Goal: Task Accomplishment & Management: Manage account settings

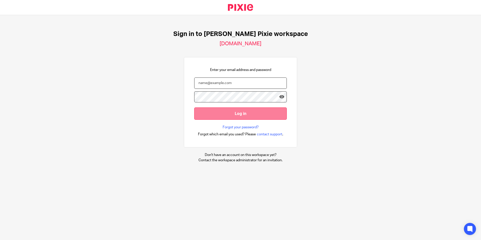
type input "carlypayne@menzies.co.uk"
click at [242, 110] on input "Log in" at bounding box center [240, 113] width 93 height 12
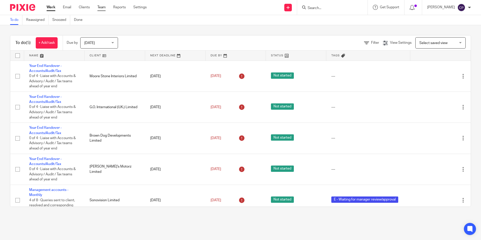
click at [101, 9] on link "Team" at bounding box center [101, 7] width 8 height 5
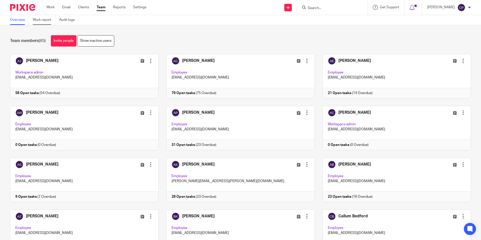
click at [41, 19] on link "Work report" at bounding box center [44, 20] width 23 height 10
click at [48, 21] on link "Work report" at bounding box center [44, 20] width 23 height 10
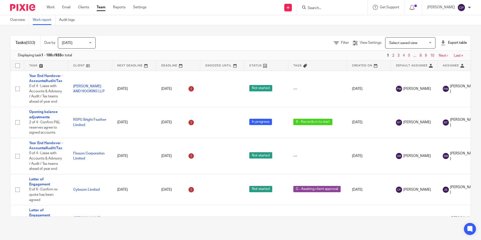
click at [82, 44] on span "[DATE]" at bounding box center [75, 43] width 27 height 11
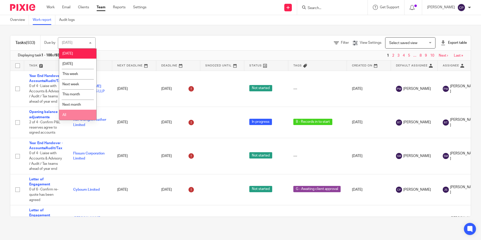
click at [67, 115] on li "All" at bounding box center [77, 115] width 37 height 10
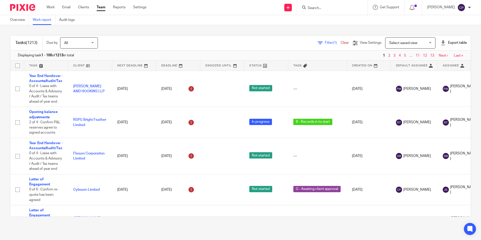
click at [415, 42] on span "Select saved view" at bounding box center [407, 43] width 37 height 11
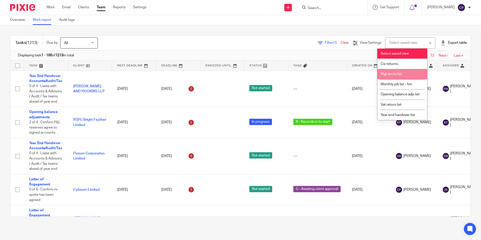
click at [394, 74] on span "Mgt accts list" at bounding box center [391, 74] width 21 height 4
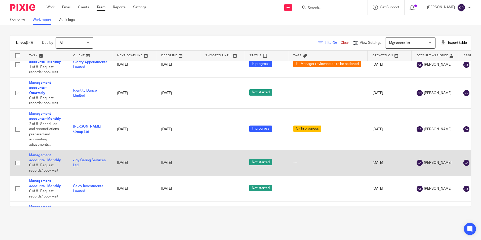
scroll to position [1308, 0]
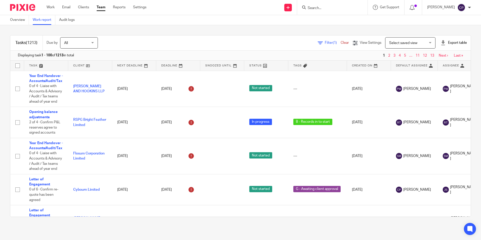
click at [402, 45] on span "Select saved view" at bounding box center [403, 43] width 28 height 4
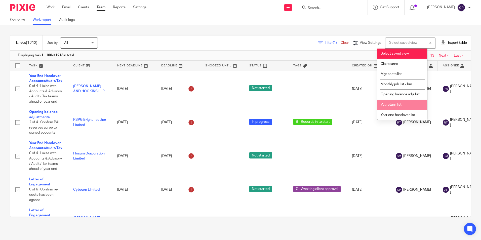
click at [401, 107] on li "Vat return list" at bounding box center [403, 105] width 50 height 10
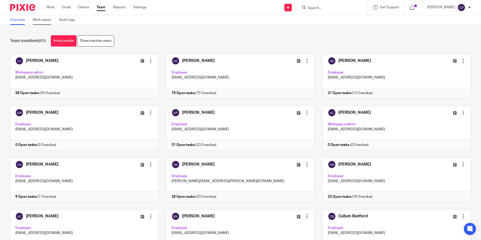
click at [38, 23] on link "Work report" at bounding box center [44, 20] width 23 height 10
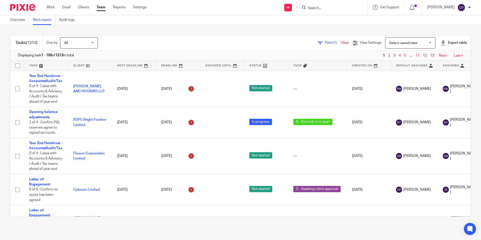
click at [394, 44] on span "Select saved view" at bounding box center [403, 43] width 28 height 4
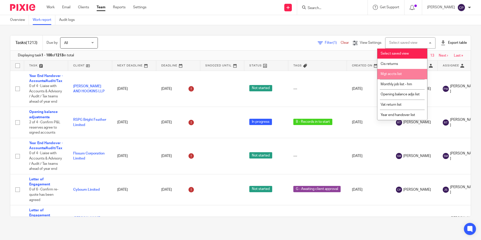
click at [389, 72] on span "Mgt accts list" at bounding box center [391, 74] width 21 height 4
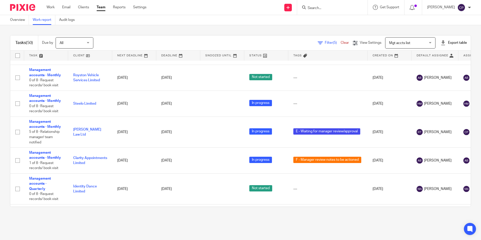
scroll to position [1259, 0]
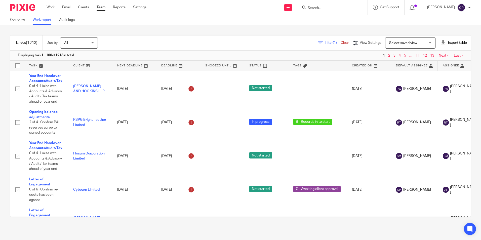
click at [413, 41] on span "Select saved view" at bounding box center [407, 43] width 37 height 11
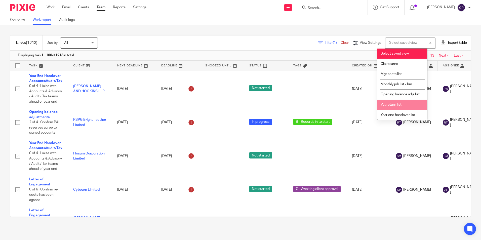
click at [388, 106] on span "Vat return list" at bounding box center [391, 105] width 21 height 4
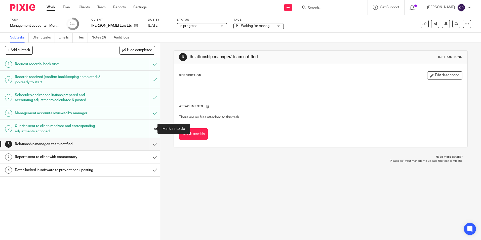
click at [150, 129] on input "submit" at bounding box center [80, 129] width 160 height 18
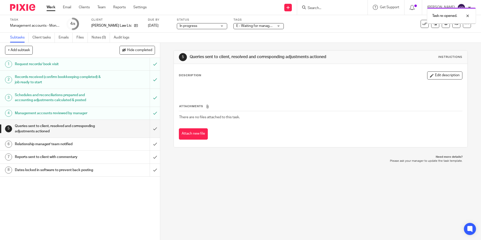
click at [279, 26] on div "E - Waiting for manager review/approval" at bounding box center [259, 26] width 50 height 6
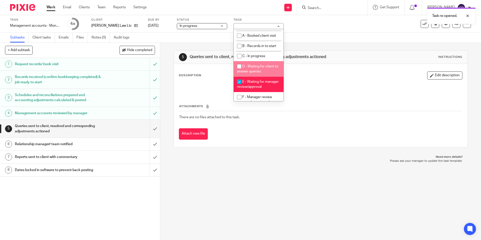
scroll to position [25, 0]
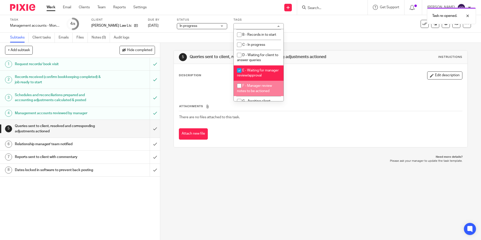
click at [239, 91] on input "checkbox" at bounding box center [240, 86] width 10 height 10
checkbox input "true"
click at [240, 70] on input "checkbox" at bounding box center [240, 71] width 10 height 10
checkbox input "false"
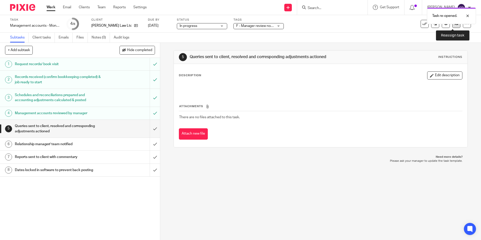
click at [454, 26] on link at bounding box center [457, 24] width 8 height 8
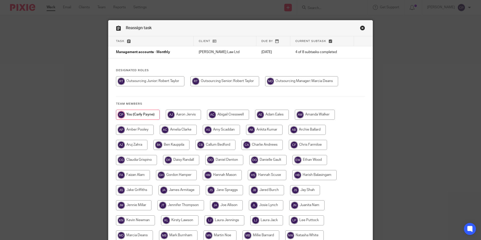
click at [236, 81] on input "radio" at bounding box center [225, 81] width 69 height 10
radio input "true"
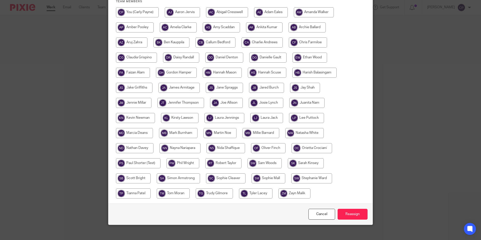
scroll to position [107, 0]
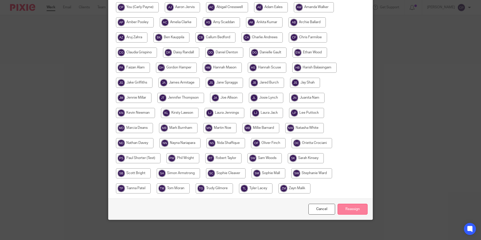
click at [357, 209] on input "Reassign" at bounding box center [353, 209] width 30 height 11
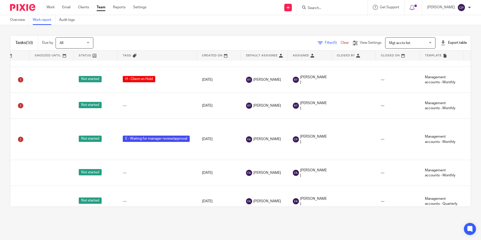
scroll to position [765, 0]
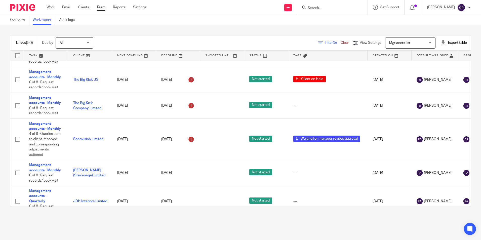
drag, startPoint x: 305, startPoint y: 203, endPoint x: 220, endPoint y: 207, distance: 85.2
click at [223, 212] on div "Tasks (50) Due by All All Today Tomorrow This week Next week This month Next mo…" at bounding box center [240, 121] width 481 height 192
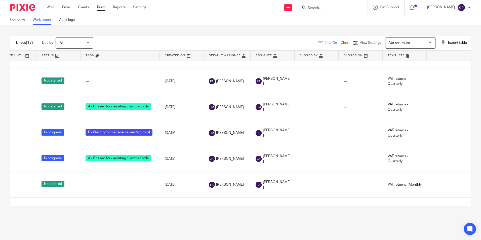
scroll to position [308, 0]
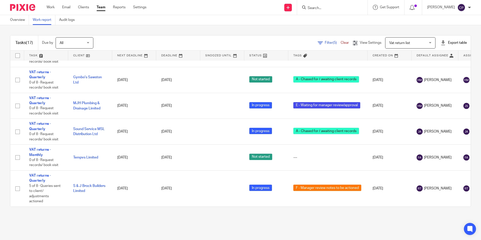
click at [364, 227] on main "Overview Work report Audit logs Tasks (17) Due by All All Today Tomorrow This w…" at bounding box center [240, 120] width 481 height 240
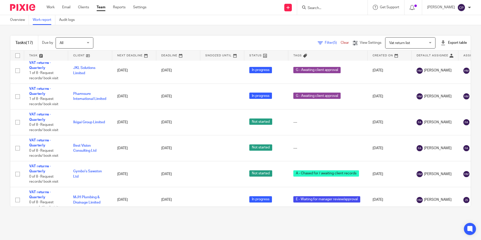
scroll to position [207, 0]
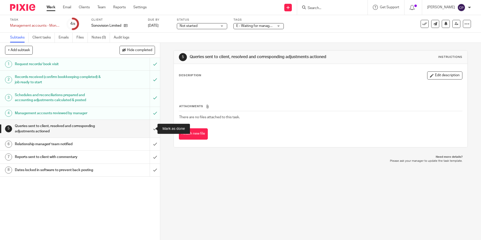
click at [150, 130] on input "submit" at bounding box center [80, 129] width 160 height 18
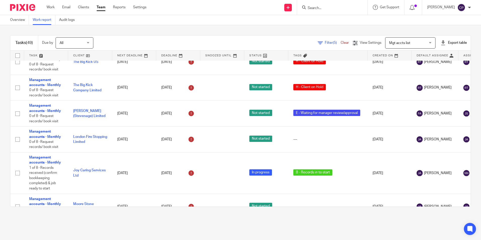
scroll to position [453, 0]
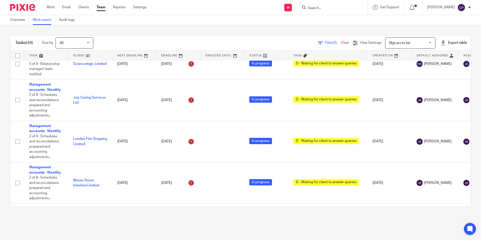
scroll to position [85, 0]
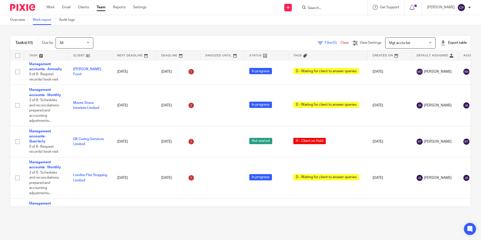
click at [359, 227] on main "Overview Work report Audit logs Tasks (49) Due by All All Today Tomorrow This w…" at bounding box center [240, 120] width 481 height 240
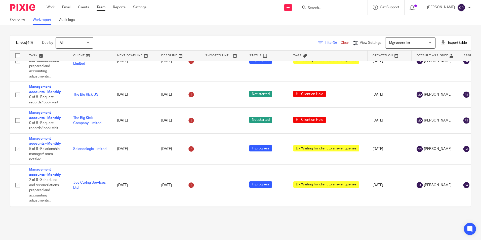
scroll to position [0, 0]
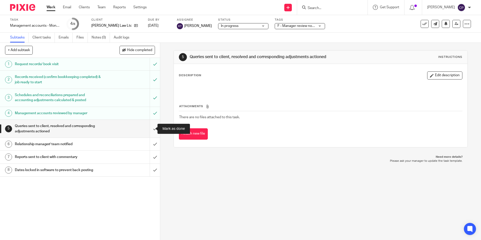
click at [149, 131] on input "submit" at bounding box center [80, 129] width 160 height 18
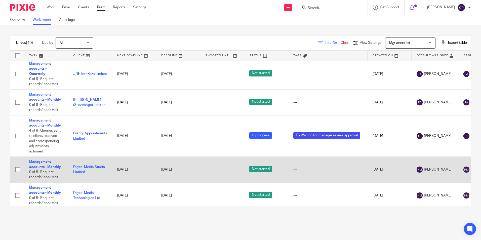
scroll to position [906, 0]
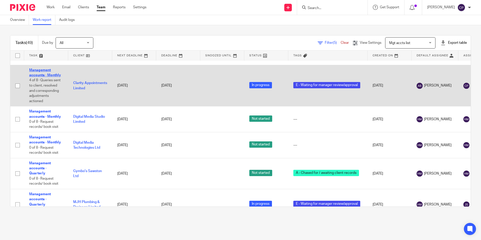
drag, startPoint x: 36, startPoint y: 72, endPoint x: 38, endPoint y: 70, distance: 2.7
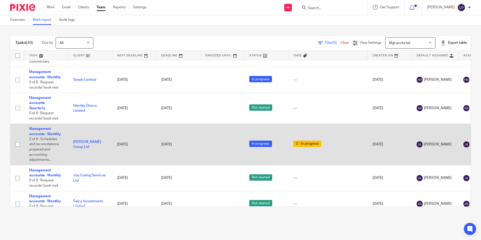
scroll to position [1232, 0]
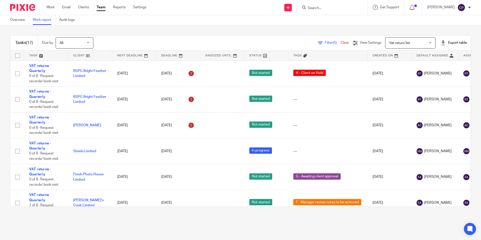
scroll to position [207, 0]
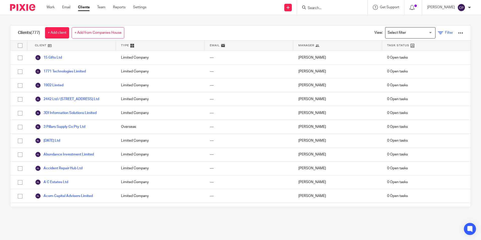
click at [445, 33] on span "Filter" at bounding box center [449, 33] width 8 height 4
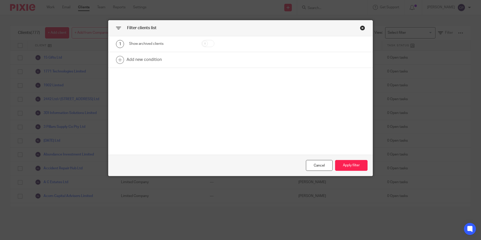
click at [362, 30] on div "Close this dialog window" at bounding box center [362, 27] width 5 height 5
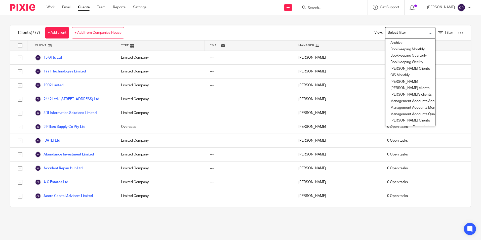
click at [400, 35] on input "Search for option" at bounding box center [409, 32] width 47 height 9
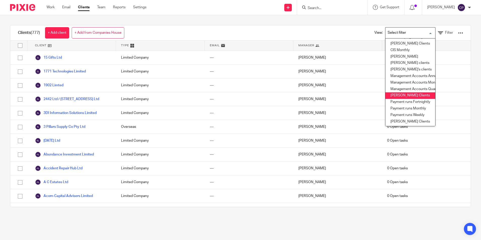
click at [398, 96] on li "Marcia Clients" at bounding box center [411, 95] width 50 height 7
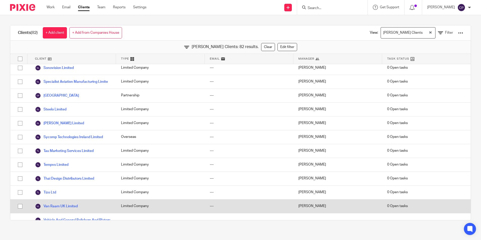
scroll to position [999, 0]
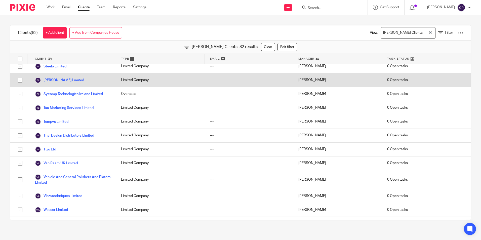
drag, startPoint x: 259, startPoint y: 46, endPoint x: 426, endPoint y: 54, distance: 167.8
click at [261, 46] on link "Clear" at bounding box center [268, 47] width 14 height 8
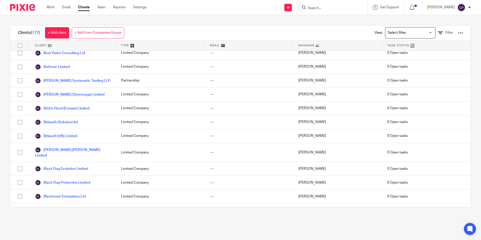
scroll to position [9592, 0]
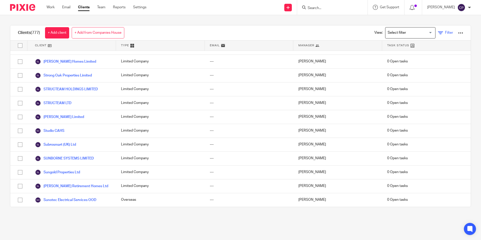
click at [445, 32] on span "Filter" at bounding box center [449, 33] width 8 height 4
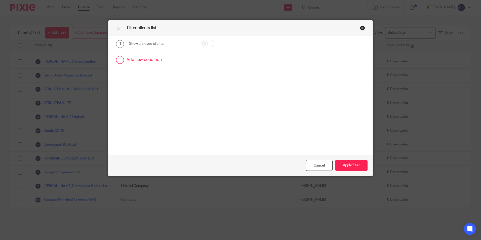
click at [151, 60] on link at bounding box center [240, 60] width 264 height 16
click at [170, 63] on div "Field" at bounding box center [157, 61] width 48 height 11
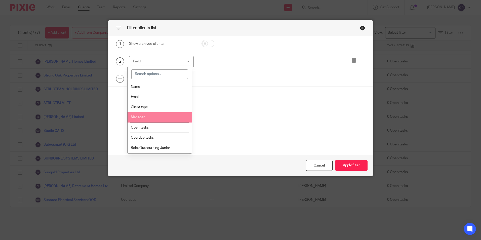
click at [174, 119] on li "Manager" at bounding box center [160, 117] width 64 height 10
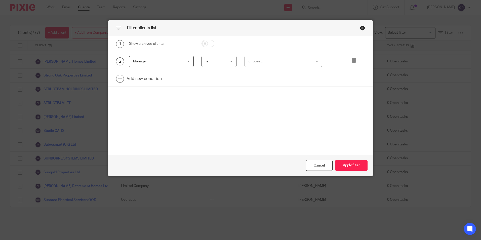
click at [262, 65] on div "choose..." at bounding box center [278, 61] width 59 height 11
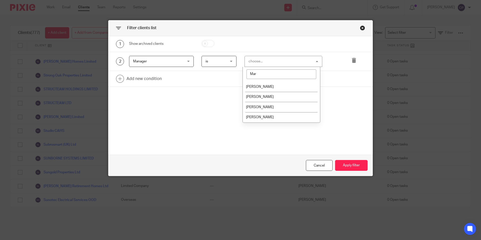
type input "Marc"
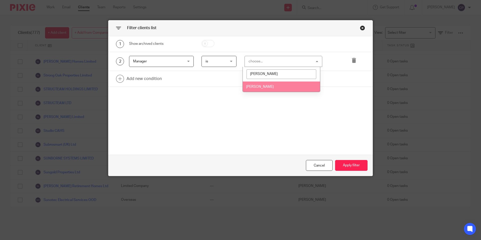
click at [253, 91] on li "[PERSON_NAME]" at bounding box center [281, 87] width 77 height 10
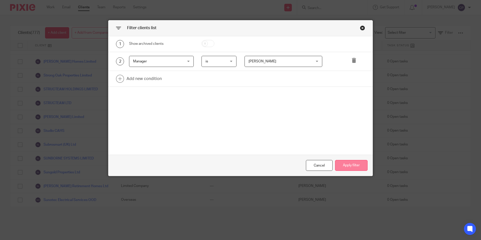
click at [349, 162] on button "Apply filter" at bounding box center [351, 165] width 32 height 11
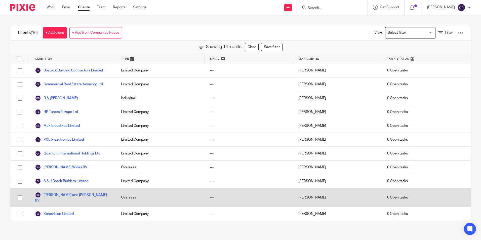
scroll to position [0, 0]
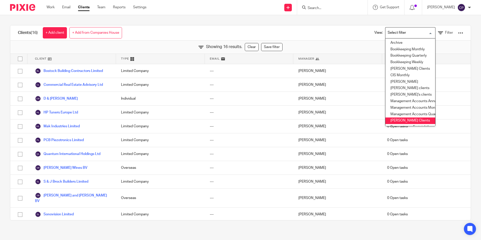
click at [423, 39] on div "Loading... Archive Bookkeeping Monthly Bookkeeping Quarterly Bookkeeping Weekly…" at bounding box center [410, 32] width 50 height 11
click at [415, 88] on li "Jane Spraggs clients" at bounding box center [411, 88] width 50 height 7
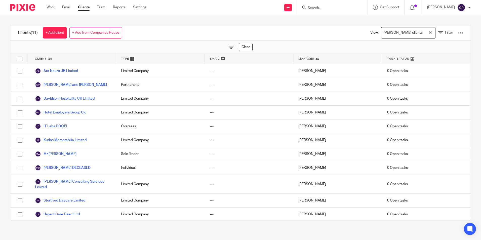
click at [424, 32] on div "Jane Spraggs clients Loading..." at bounding box center [408, 32] width 54 height 11
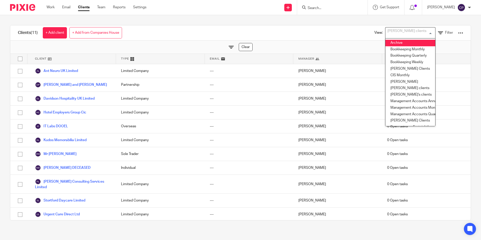
drag, startPoint x: 239, startPoint y: 49, endPoint x: 409, endPoint y: 39, distance: 170.0
click at [239, 49] on link "Clear" at bounding box center [246, 47] width 14 height 8
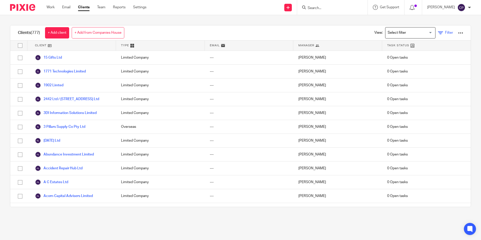
click at [442, 35] on link "Filter" at bounding box center [445, 32] width 15 height 5
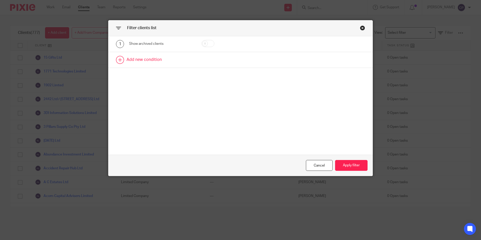
click at [153, 58] on link at bounding box center [240, 60] width 264 height 16
click at [179, 61] on div "Field" at bounding box center [157, 61] width 48 height 11
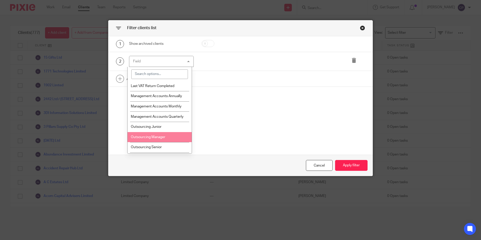
scroll to position [327, 0]
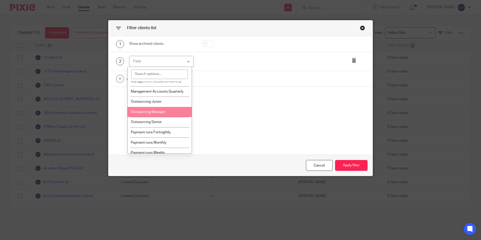
click at [169, 113] on li "Outsourcing Manager" at bounding box center [160, 112] width 64 height 10
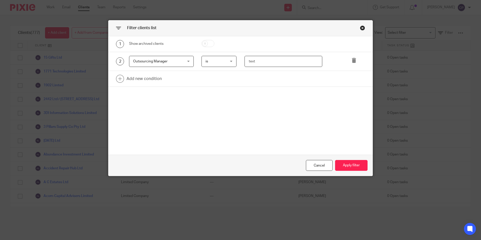
click at [287, 63] on input "text" at bounding box center [284, 61] width 78 height 11
drag, startPoint x: 270, startPoint y: 61, endPoint x: 80, endPoint y: 44, distance: 191.0
click at [89, 52] on div "Filter clients list 1 Show archived clients 2 Outsourcing Manager Outsourcing M…" at bounding box center [240, 120] width 481 height 240
type input "[PERSON_NAME]"
click at [348, 167] on button "Apply filter" at bounding box center [351, 165] width 32 height 11
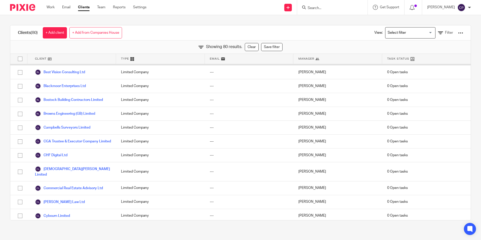
scroll to position [0, 0]
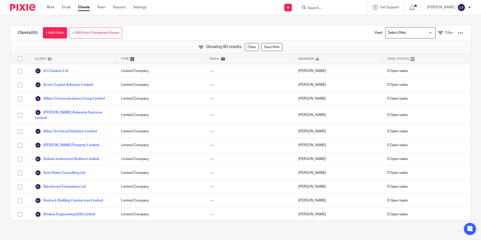
click at [458, 33] on div at bounding box center [460, 32] width 5 height 5
click at [352, 45] on div "Showing 80 results. Clear Save filter" at bounding box center [240, 47] width 461 height 13
click at [398, 33] on input "Search for option" at bounding box center [409, 32] width 47 height 9
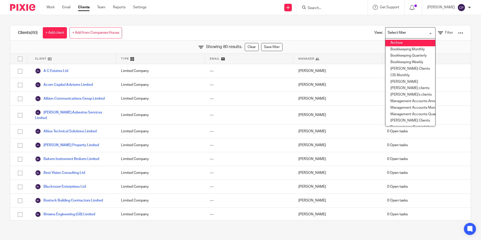
click at [398, 33] on input "Search for option" at bounding box center [409, 32] width 47 height 9
click at [445, 33] on span "Filter" at bounding box center [449, 33] width 8 height 4
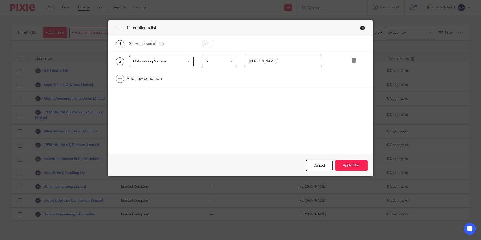
click at [183, 62] on div "Outsourcing Manager Outsourcing Manager" at bounding box center [161, 61] width 65 height 11
drag, startPoint x: 309, startPoint y: 62, endPoint x: 153, endPoint y: 59, distance: 155.8
click at [155, 62] on div "2 Outsourcing Manager Outsourcing Manager Name Email Client type Manager Open t…" at bounding box center [236, 61] width 257 height 11
type input "[PERSON_NAME]"
click at [344, 166] on button "Apply filter" at bounding box center [351, 165] width 32 height 11
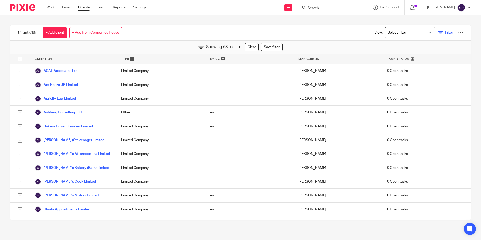
click at [438, 32] on icon at bounding box center [440, 32] width 5 height 5
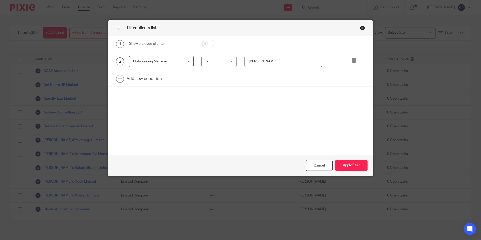
click at [191, 63] on div "Outsourcing Manager Outsourcing Manager" at bounding box center [161, 61] width 65 height 11
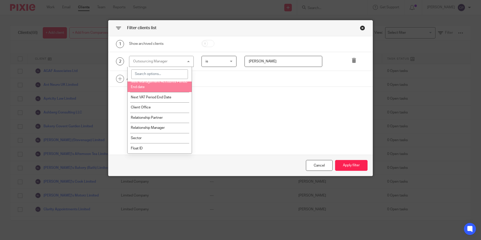
scroll to position [515, 0]
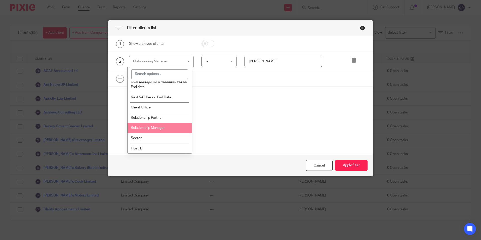
click at [171, 125] on li "Relationship Manager" at bounding box center [160, 128] width 64 height 10
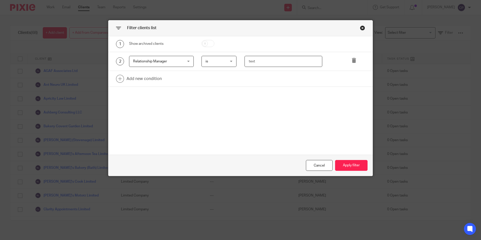
click at [282, 62] on input "text" at bounding box center [284, 61] width 78 height 11
type input "[PERSON_NAME]"
click at [353, 163] on button "Apply filter" at bounding box center [351, 165] width 32 height 11
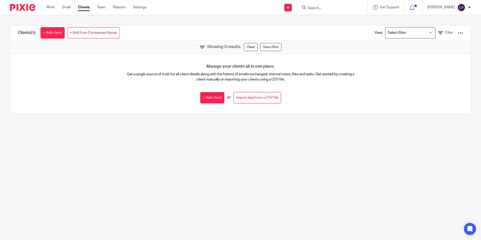
click at [424, 29] on input "Search for option" at bounding box center [409, 32] width 47 height 9
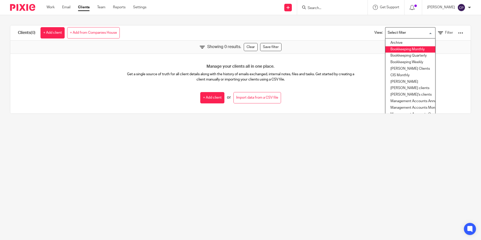
click at [362, 53] on div "Showing 0 results. Clear Save filter" at bounding box center [240, 47] width 461 height 13
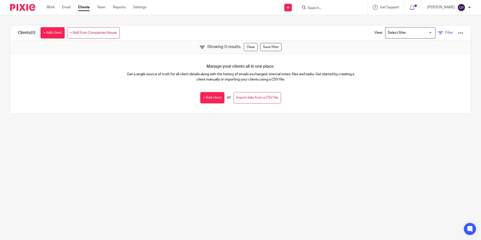
click at [438, 32] on link "Filter" at bounding box center [445, 32] width 15 height 5
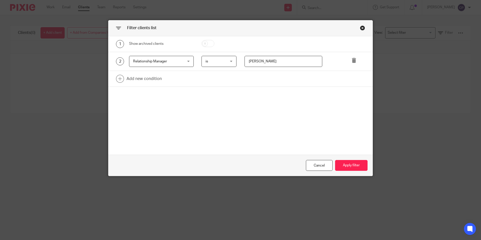
click at [179, 62] on span "Relationship Manager" at bounding box center [157, 61] width 48 height 11
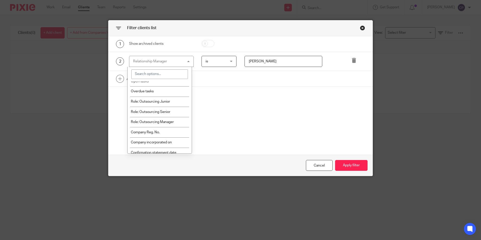
scroll to position [50, 0]
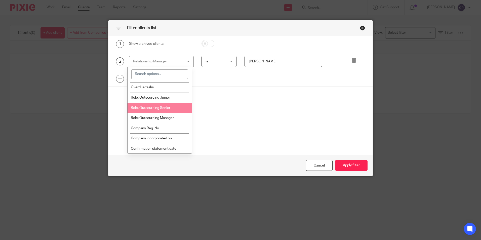
click at [172, 106] on li "Role: Outsourcing Senior" at bounding box center [160, 108] width 64 height 10
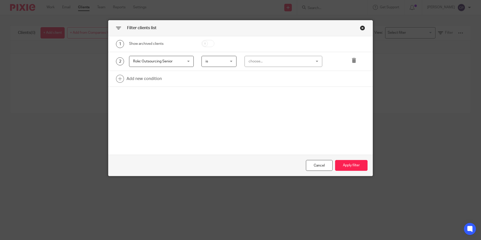
click at [263, 63] on div "choose..." at bounding box center [278, 61] width 59 height 11
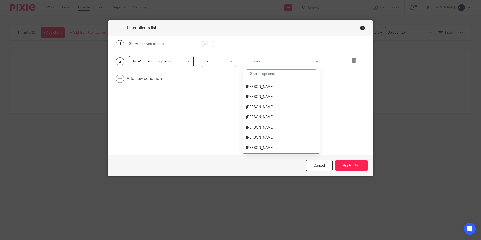
click at [181, 61] on div "Role: Outsourcing Senior Role: Outsourcing Senior" at bounding box center [161, 61] width 65 height 11
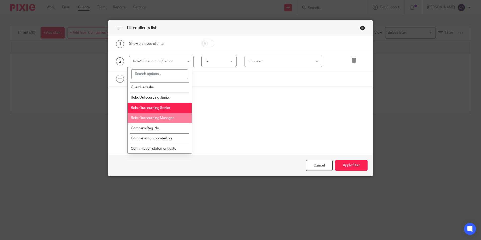
click at [169, 119] on span "Role: Outsourcing Manager" at bounding box center [152, 118] width 43 height 4
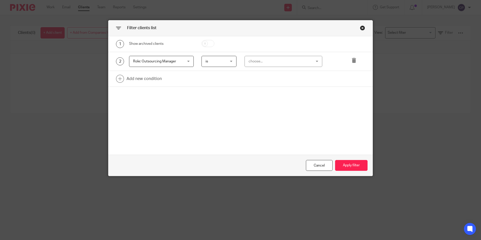
click at [257, 60] on div "choose..." at bounding box center [278, 61] width 59 height 11
type input "marcia"
click at [256, 85] on span "[PERSON_NAME]" at bounding box center [260, 87] width 28 height 4
click at [346, 164] on button "Apply filter" at bounding box center [351, 165] width 32 height 11
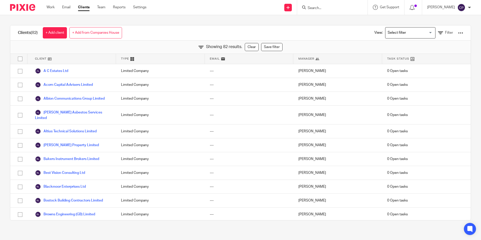
click at [401, 36] on input "Search for option" at bounding box center [409, 32] width 47 height 9
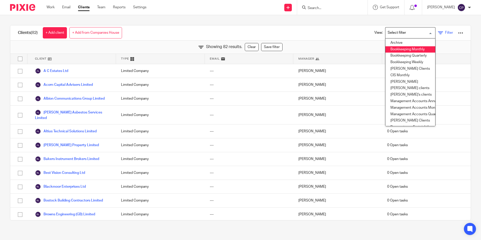
click at [445, 31] on span "Filter" at bounding box center [449, 33] width 8 height 4
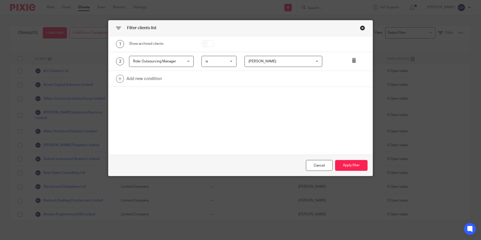
click at [234, 106] on div "1 Show archived clients 2 Role: Outsourcing Manager Role: Outsourcing Manager N…" at bounding box center [240, 95] width 264 height 119
click at [144, 77] on link at bounding box center [240, 79] width 264 height 16
drag, startPoint x: 174, startPoint y: 81, endPoint x: 179, endPoint y: 80, distance: 4.5
click at [175, 81] on div "Field" at bounding box center [157, 80] width 48 height 11
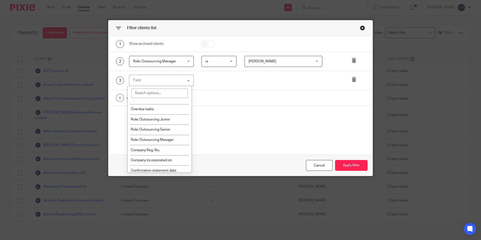
scroll to position [0, 0]
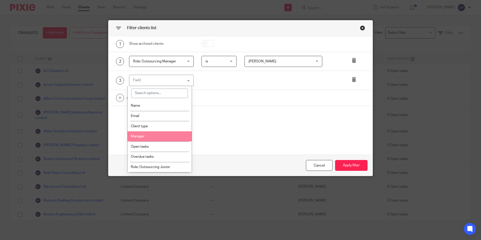
click at [149, 135] on li "Manager" at bounding box center [160, 136] width 64 height 10
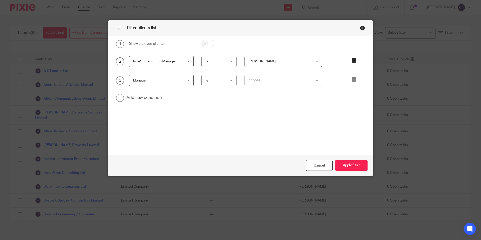
click at [353, 59] on icon at bounding box center [354, 60] width 5 height 5
click at [266, 61] on div "choose..." at bounding box center [278, 61] width 59 height 11
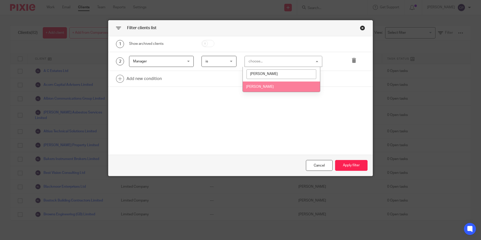
type input "jane"
click at [287, 86] on li "[PERSON_NAME]" at bounding box center [281, 87] width 77 height 10
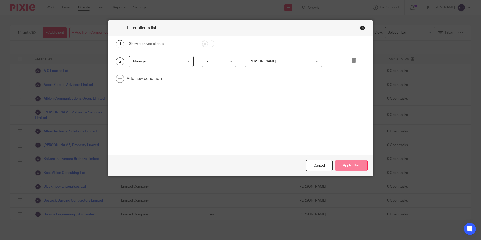
click at [350, 168] on button "Apply filter" at bounding box center [351, 165] width 32 height 11
click at [348, 167] on button "Apply filter" at bounding box center [351, 165] width 32 height 11
click at [357, 165] on button "Apply filter" at bounding box center [351, 165] width 32 height 11
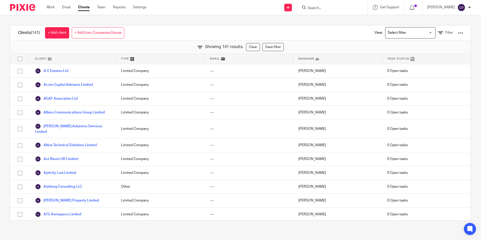
click at [458, 31] on div at bounding box center [460, 32] width 5 height 5
click at [422, 60] on link "Export clients to CSV file" at bounding box center [420, 60] width 70 height 8
click at [335, 32] on div "Clients (141) + Add client + Add from Companies House View: Loading... Filter" at bounding box center [240, 32] width 461 height 15
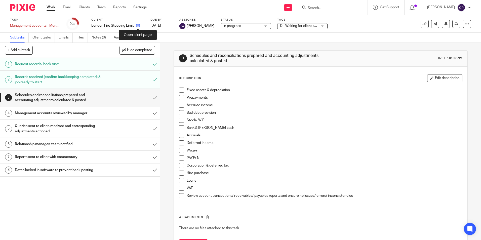
click at [138, 25] on icon at bounding box center [138, 26] width 4 height 4
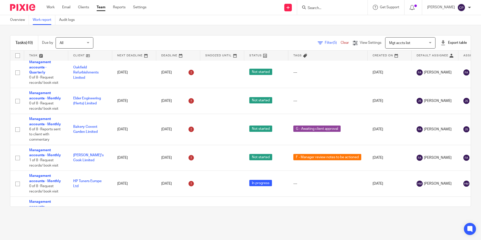
scroll to position [604, 0]
click at [249, 20] on div "Overview Work report Audit logs" at bounding box center [240, 20] width 481 height 10
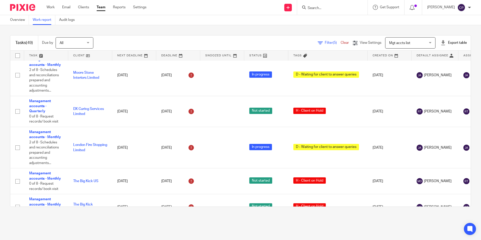
scroll to position [0, 0]
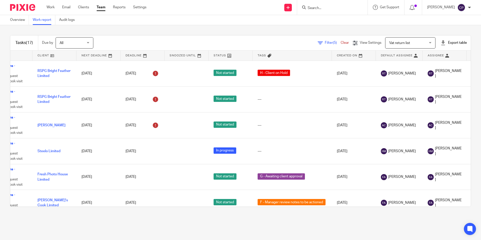
scroll to position [0, 20]
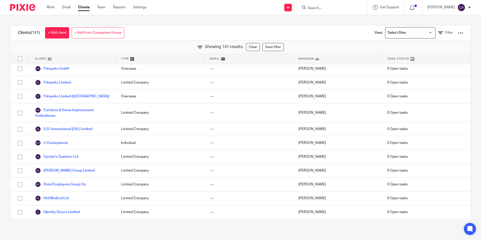
scroll to position [705, 0]
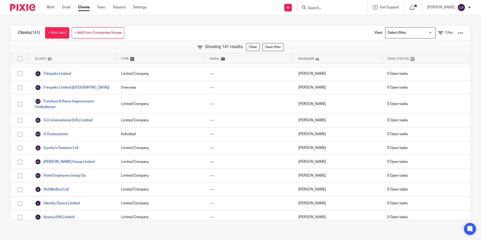
click at [334, 7] on input "Search" at bounding box center [329, 8] width 45 height 5
type input "hp"
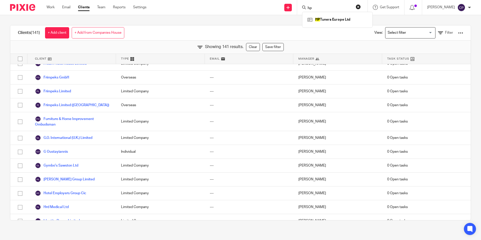
scroll to position [680, 0]
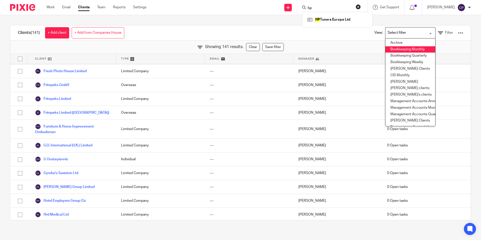
click at [409, 34] on input "Search for option" at bounding box center [409, 32] width 47 height 9
click at [333, 34] on div "Clients (141) + Add client + Add from Companies House View: Loading... Archive …" at bounding box center [240, 32] width 461 height 15
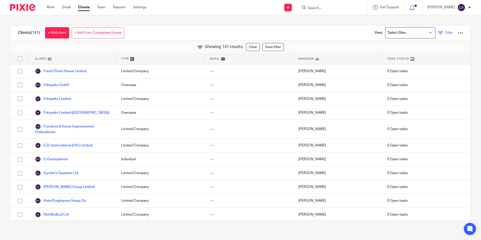
click at [445, 31] on span "Filter" at bounding box center [449, 33] width 8 height 4
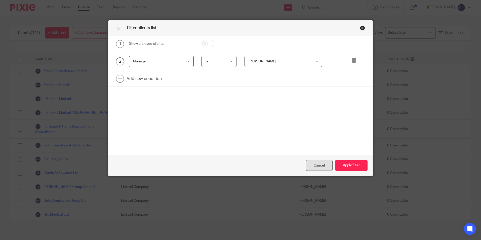
click at [318, 164] on div "Cancel" at bounding box center [319, 165] width 27 height 11
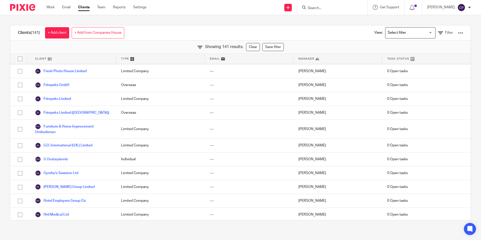
click at [397, 30] on input "Search for option" at bounding box center [409, 32] width 47 height 9
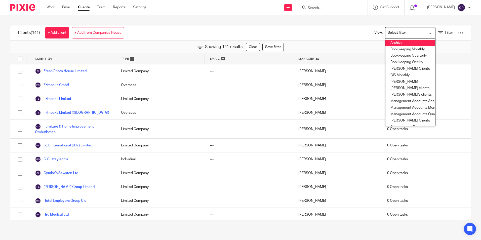
click at [330, 33] on div "Clients (141) + Add client + Add from Companies House View: Loading... Archive …" at bounding box center [240, 32] width 461 height 15
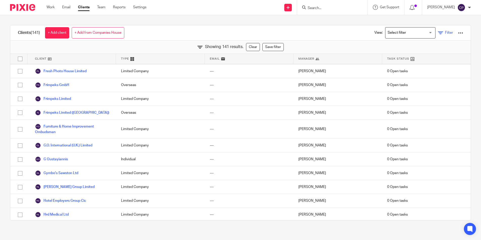
click at [438, 31] on link "Filter" at bounding box center [445, 32] width 15 height 5
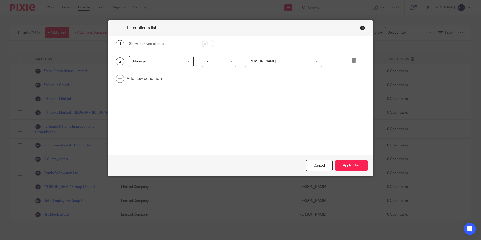
drag, startPoint x: 277, startPoint y: 63, endPoint x: 255, endPoint y: 59, distance: 22.1
click at [256, 61] on span "[PERSON_NAME]" at bounding box center [278, 61] width 59 height 11
type input "marc"
click at [255, 87] on span "[PERSON_NAME]" at bounding box center [260, 87] width 28 height 4
click at [357, 168] on button "Apply filter" at bounding box center [351, 165] width 32 height 11
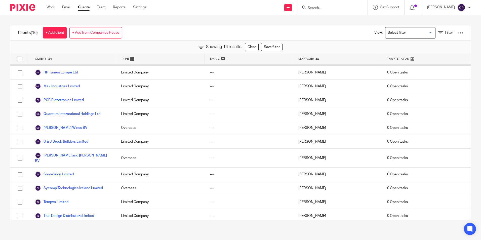
scroll to position [0, 0]
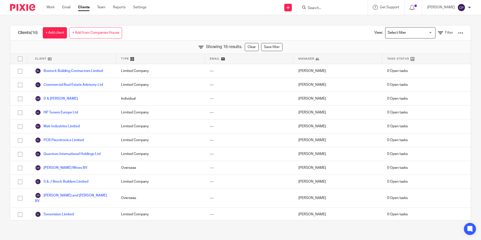
click at [458, 33] on div at bounding box center [460, 32] width 5 height 5
click at [427, 58] on link "Export clients to CSV file" at bounding box center [420, 60] width 70 height 8
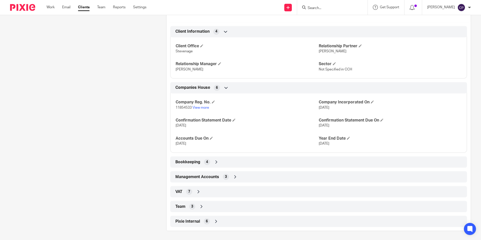
scroll to position [193, 0]
drag, startPoint x: 199, startPoint y: 206, endPoint x: 202, endPoint y: 200, distance: 7.6
click at [199, 206] on icon at bounding box center [201, 205] width 5 height 5
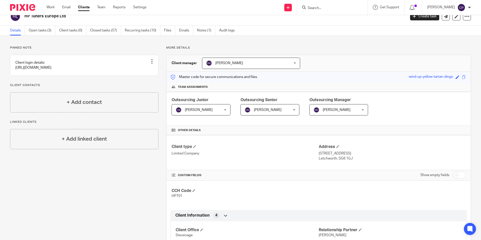
scroll to position [0, 0]
